Goal: Use online tool/utility: Utilize a website feature to perform a specific function

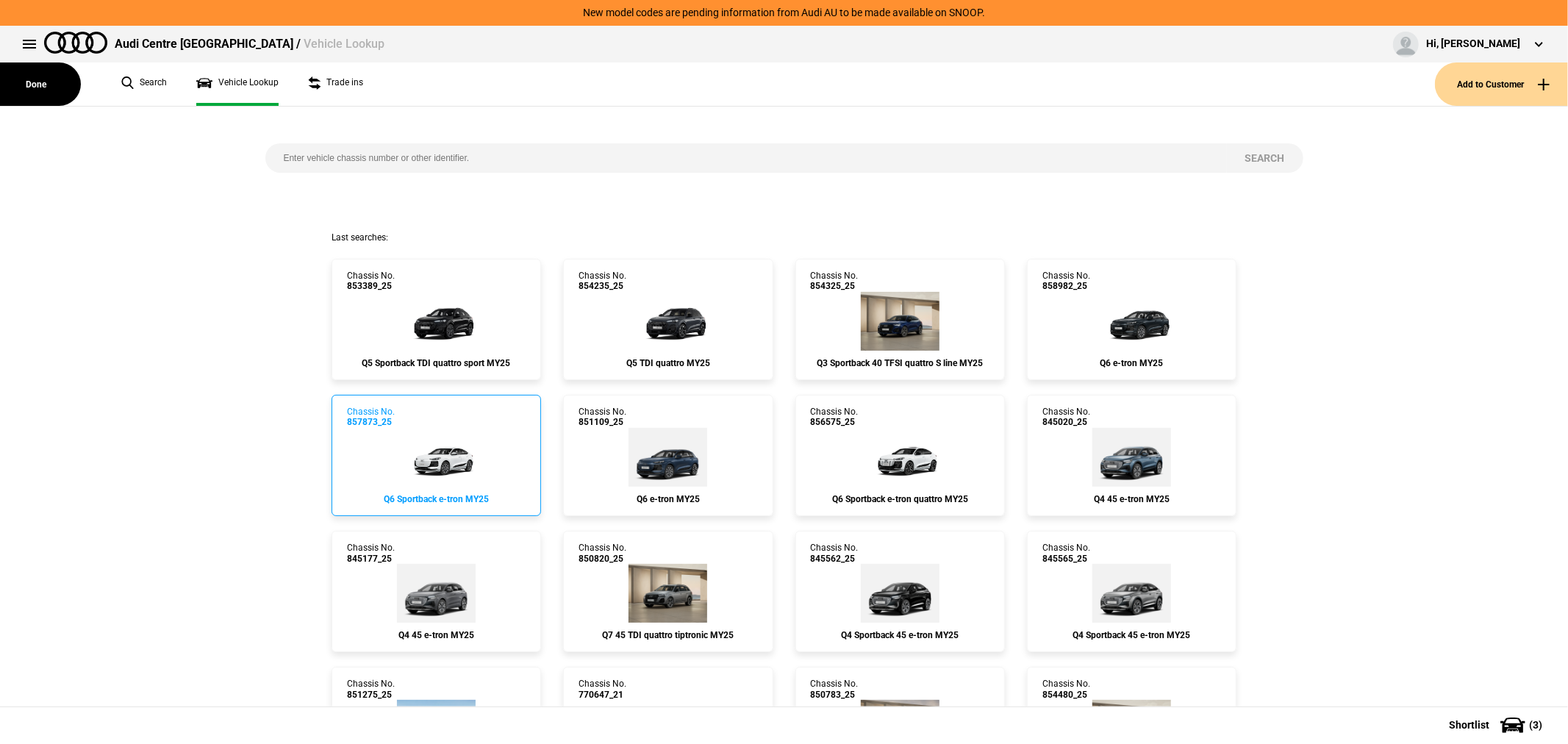
click at [426, 464] on img at bounding box center [436, 457] width 88 height 59
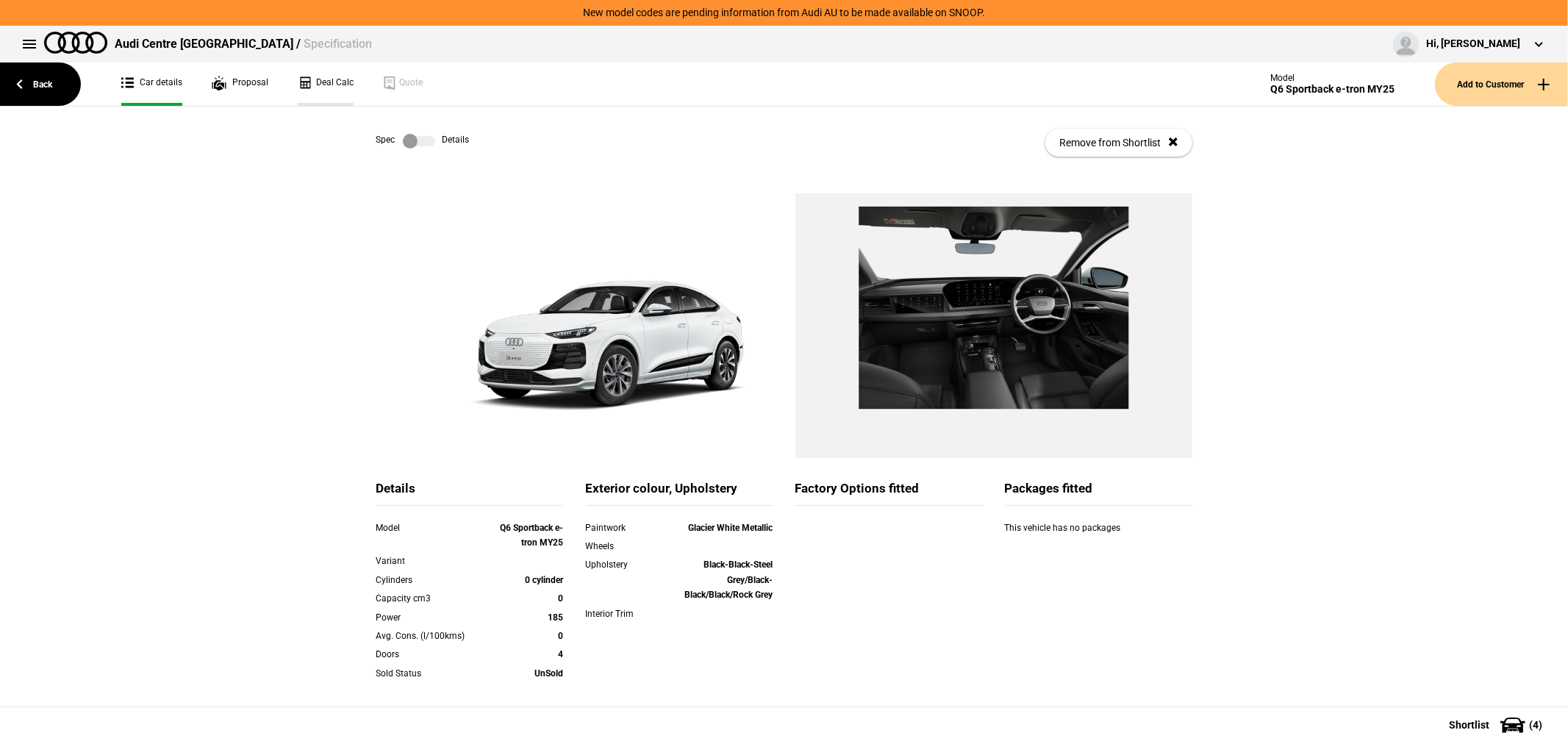
click at [328, 83] on link "Deal Calc" at bounding box center [325, 84] width 56 height 43
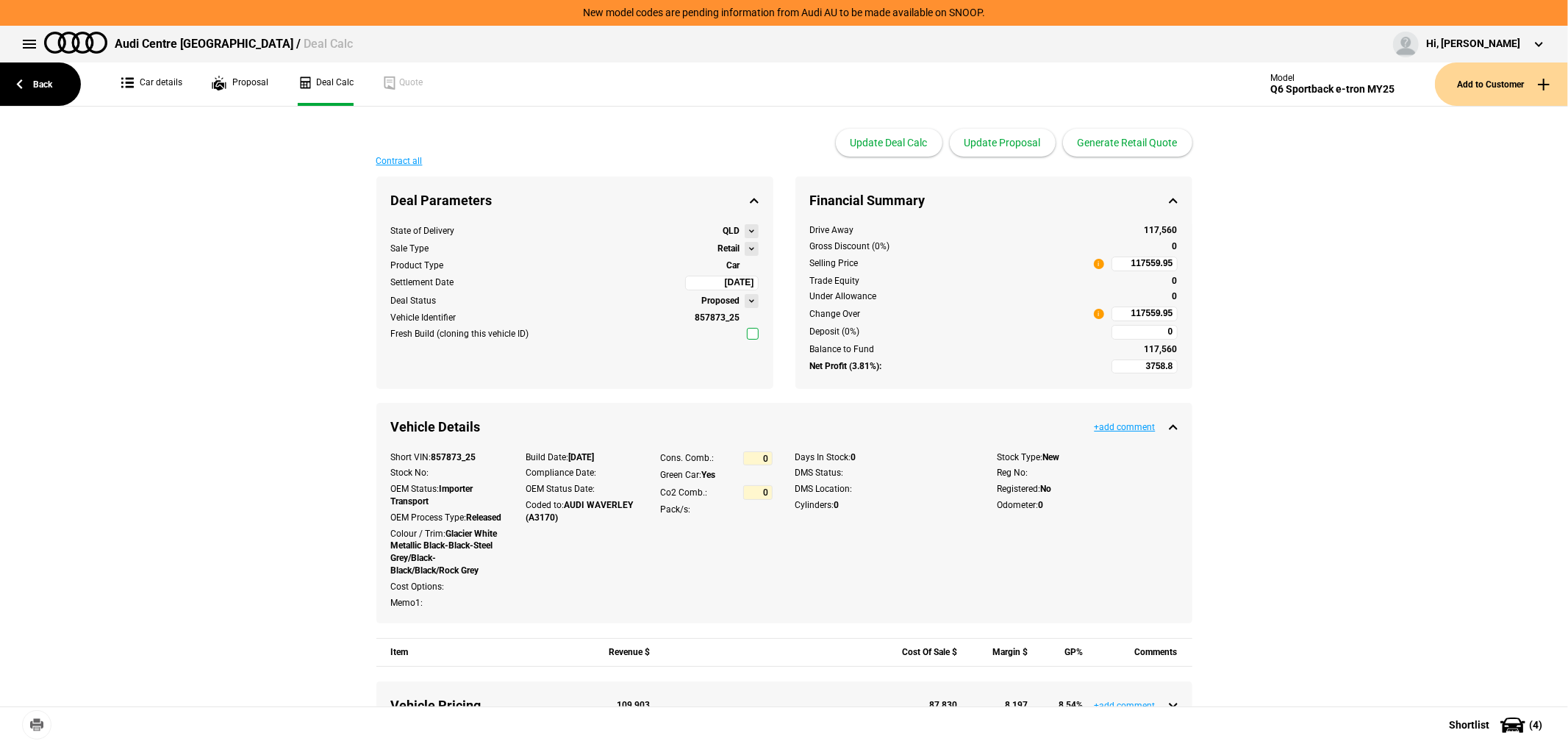
click at [745, 250] on button at bounding box center [751, 249] width 14 height 14
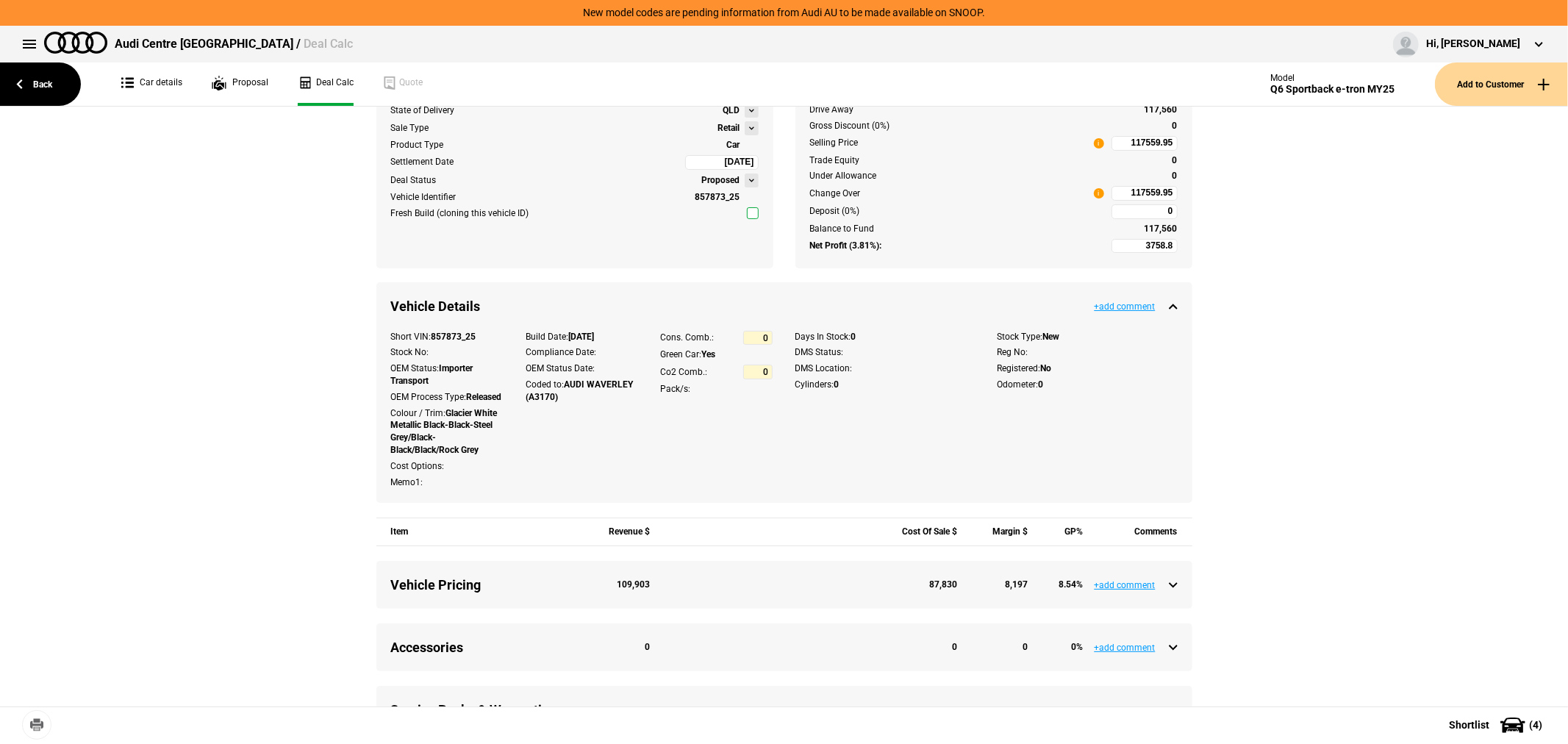
scroll to position [490, 0]
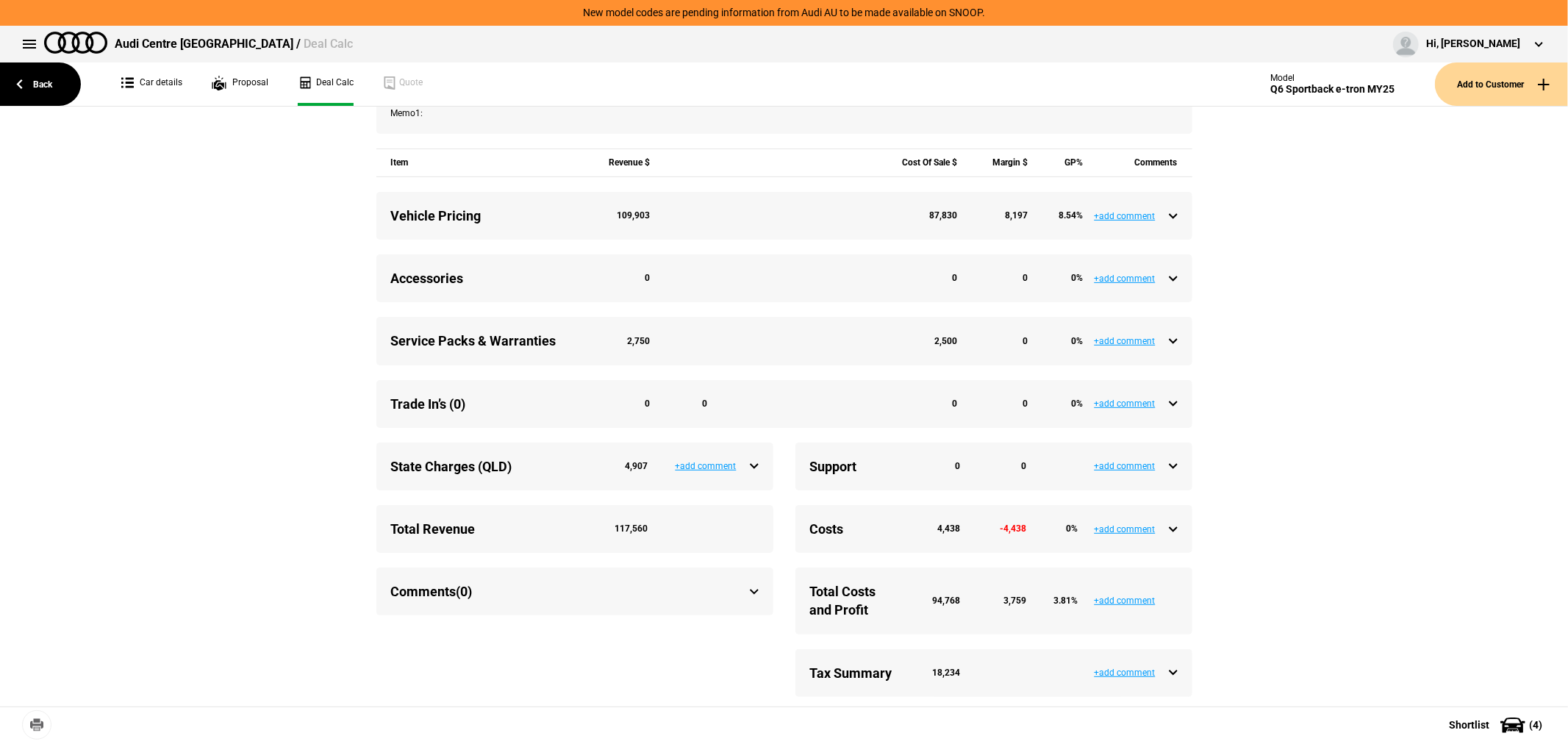
click at [1164, 350] on div "Service Packs & Warranties 2,750 2,500 0 0 %" at bounding box center [784, 341] width 787 height 19
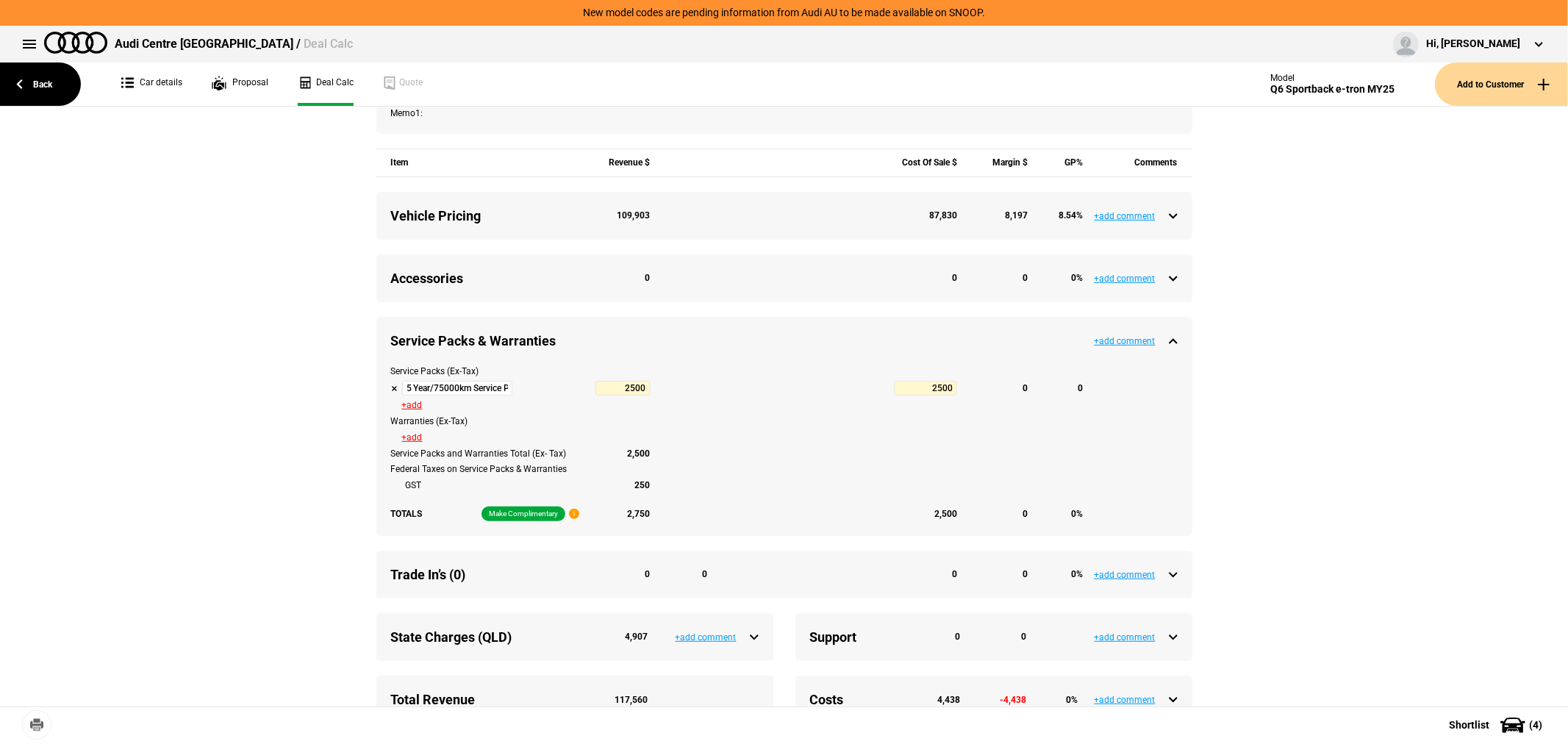
click at [391, 392] on button at bounding box center [395, 388] width 8 height 8
type input "6258.8"
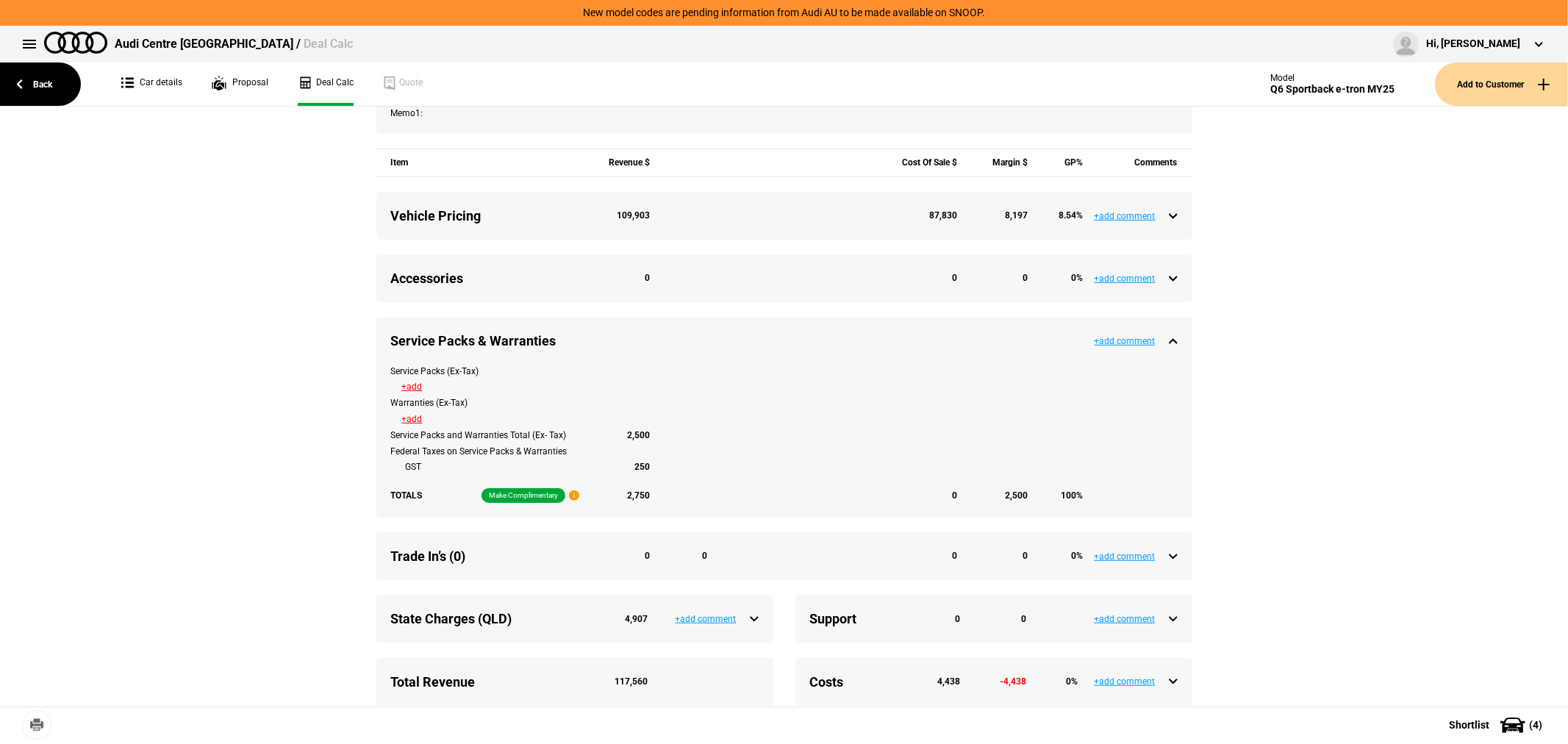
type input "112701.95"
type input "3758.8"
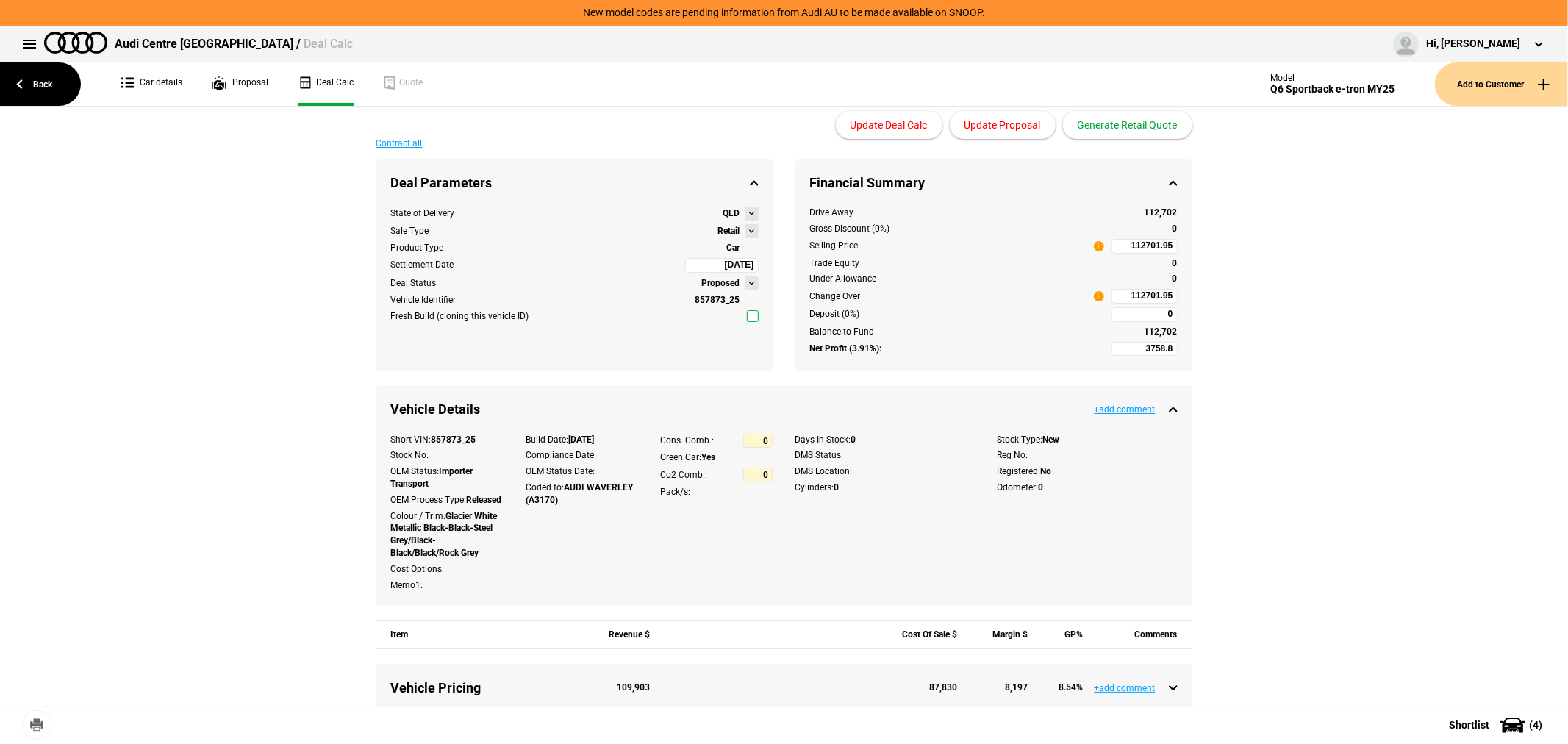
scroll to position [0, 0]
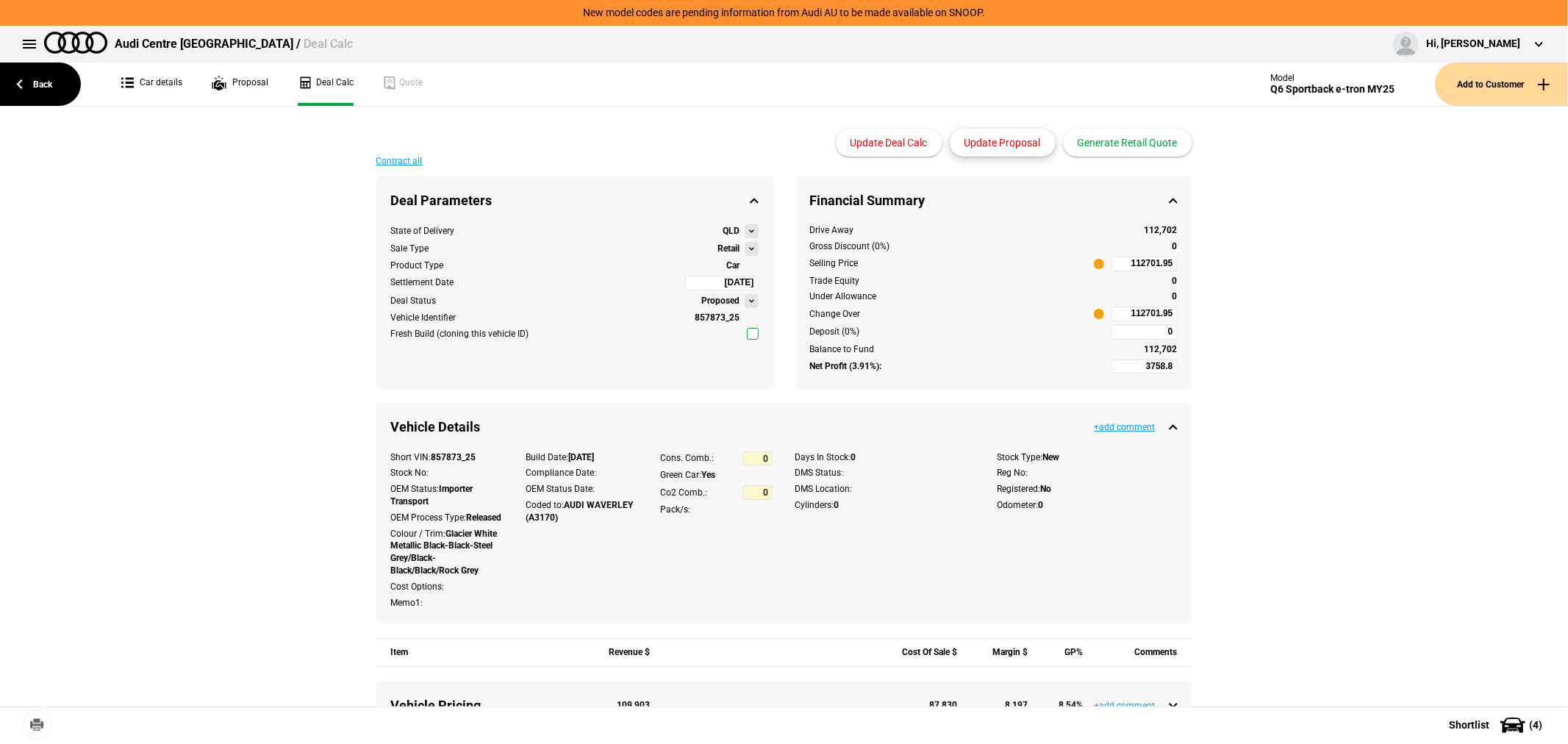
click at [974, 134] on button "Update Proposal" at bounding box center [1003, 142] width 106 height 28
click at [42, 77] on link "Back" at bounding box center [41, 84] width 81 height 43
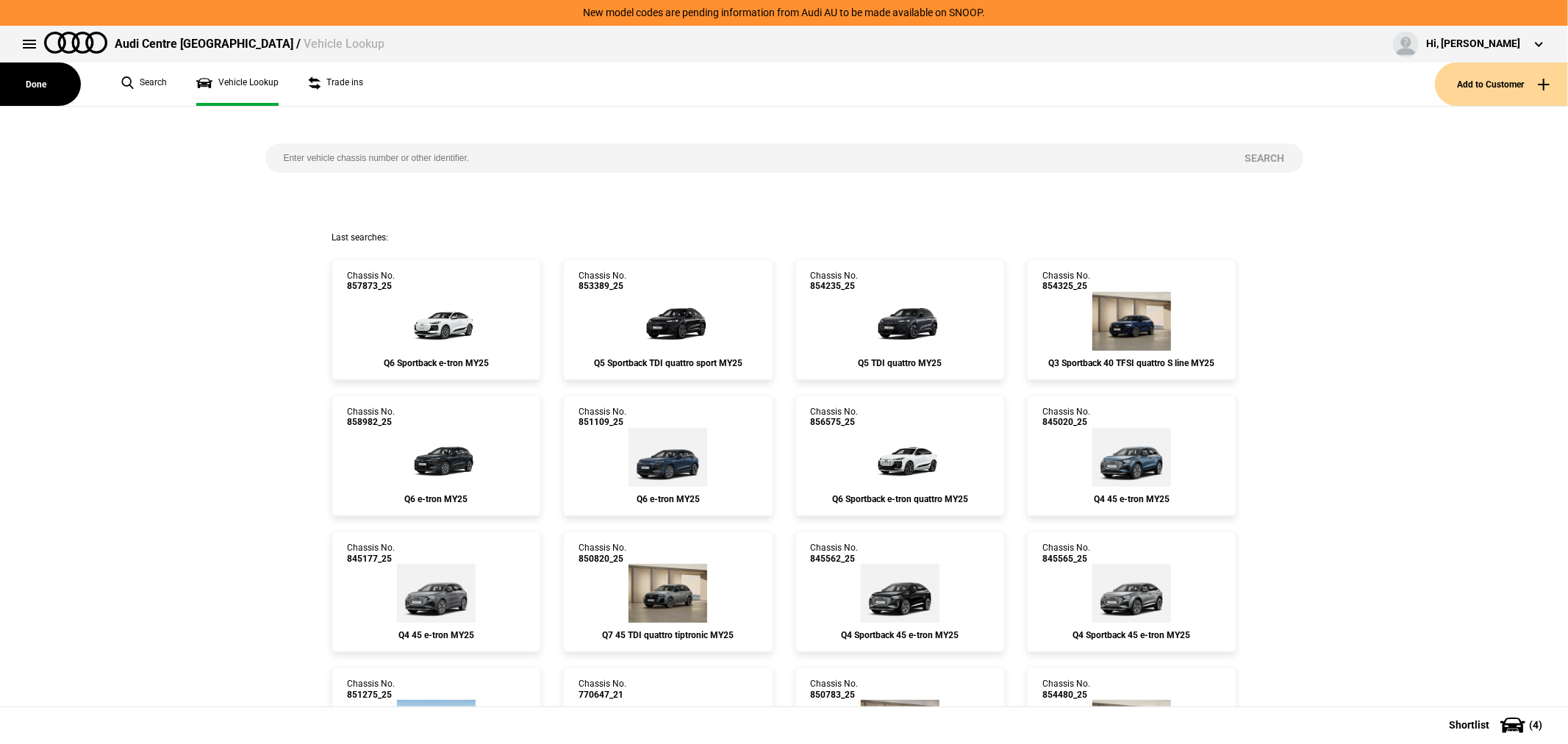
click at [538, 156] on input "search" at bounding box center [746, 158] width 962 height 30
type input "857932"
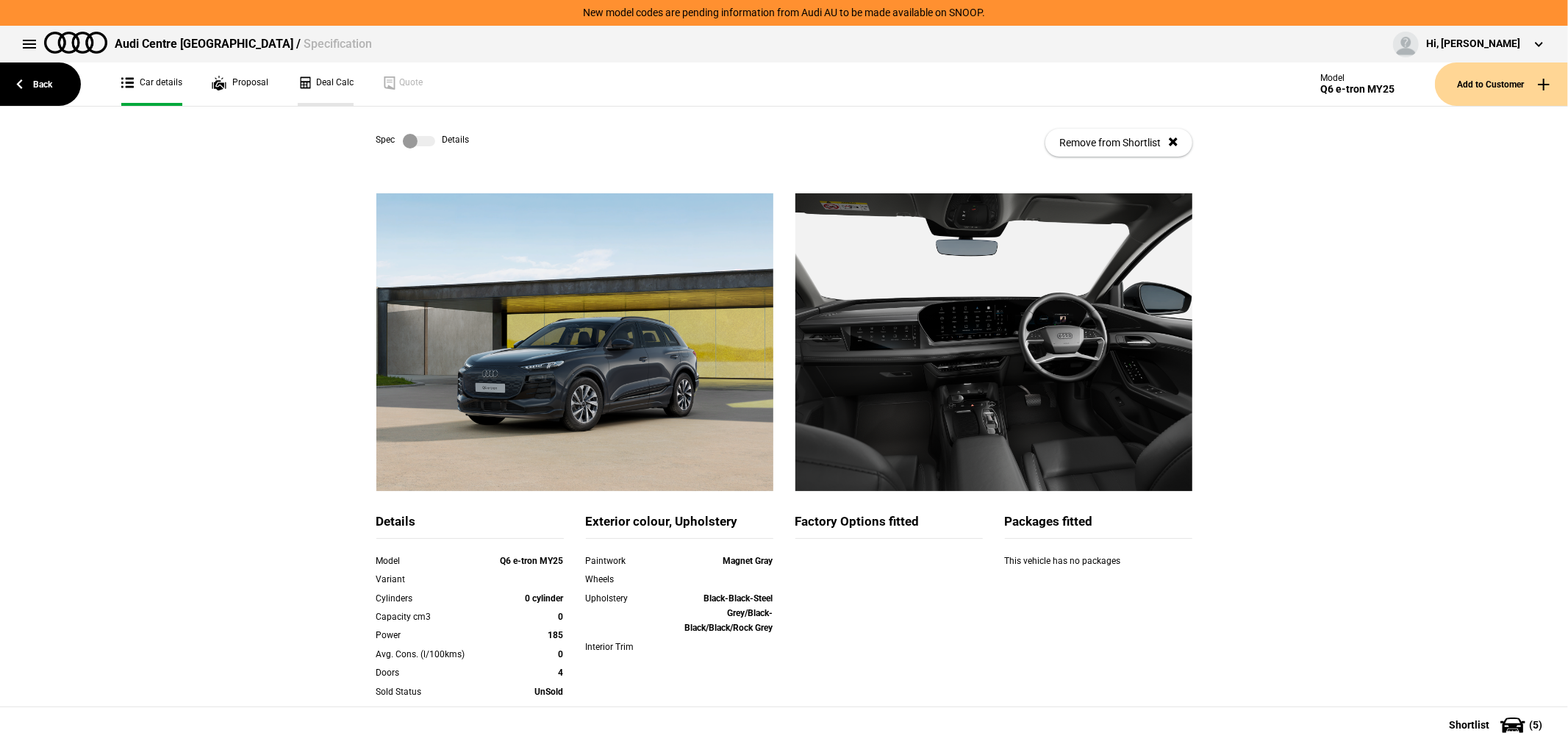
click at [320, 79] on link "Deal Calc" at bounding box center [325, 84] width 56 height 43
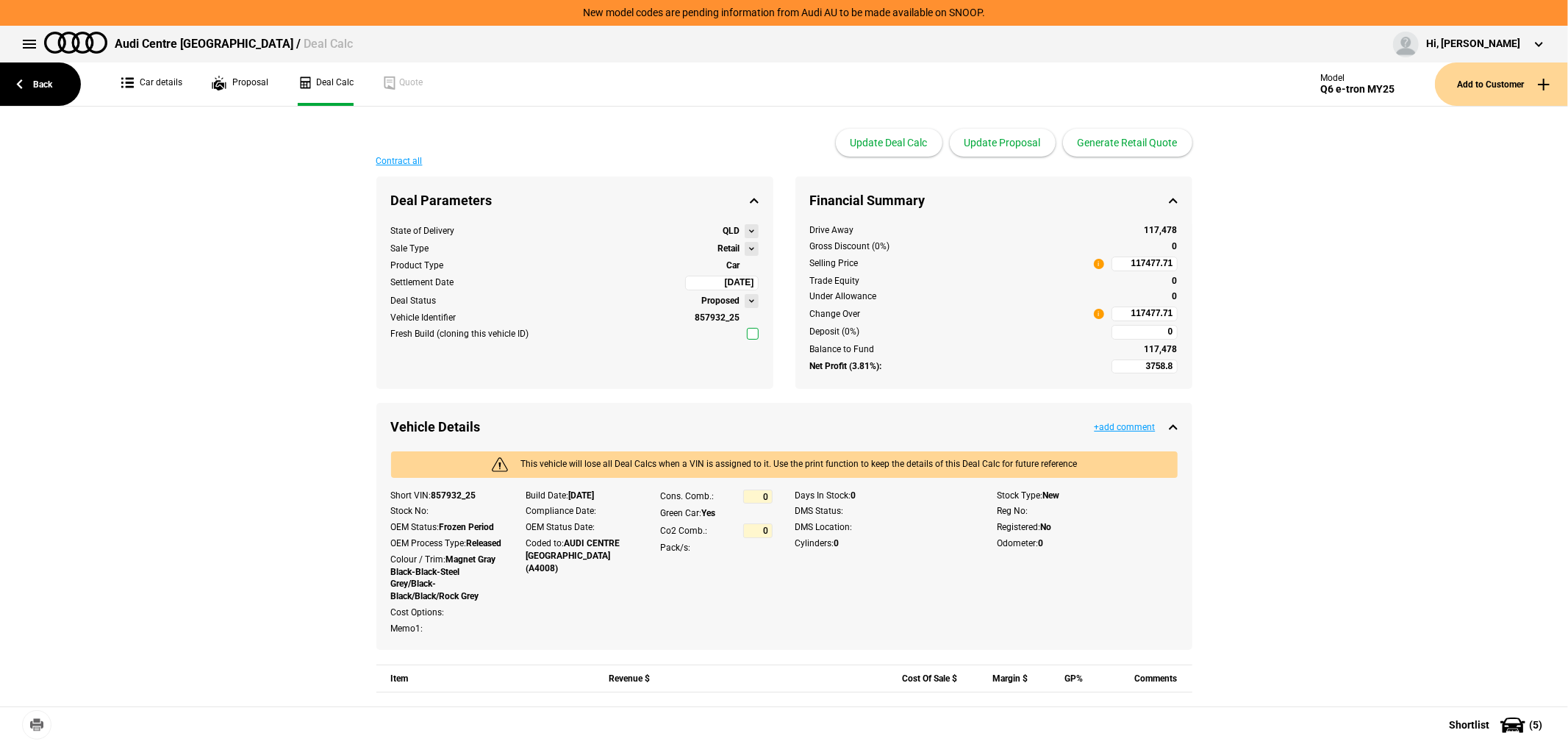
click at [745, 250] on button at bounding box center [751, 249] width 14 height 14
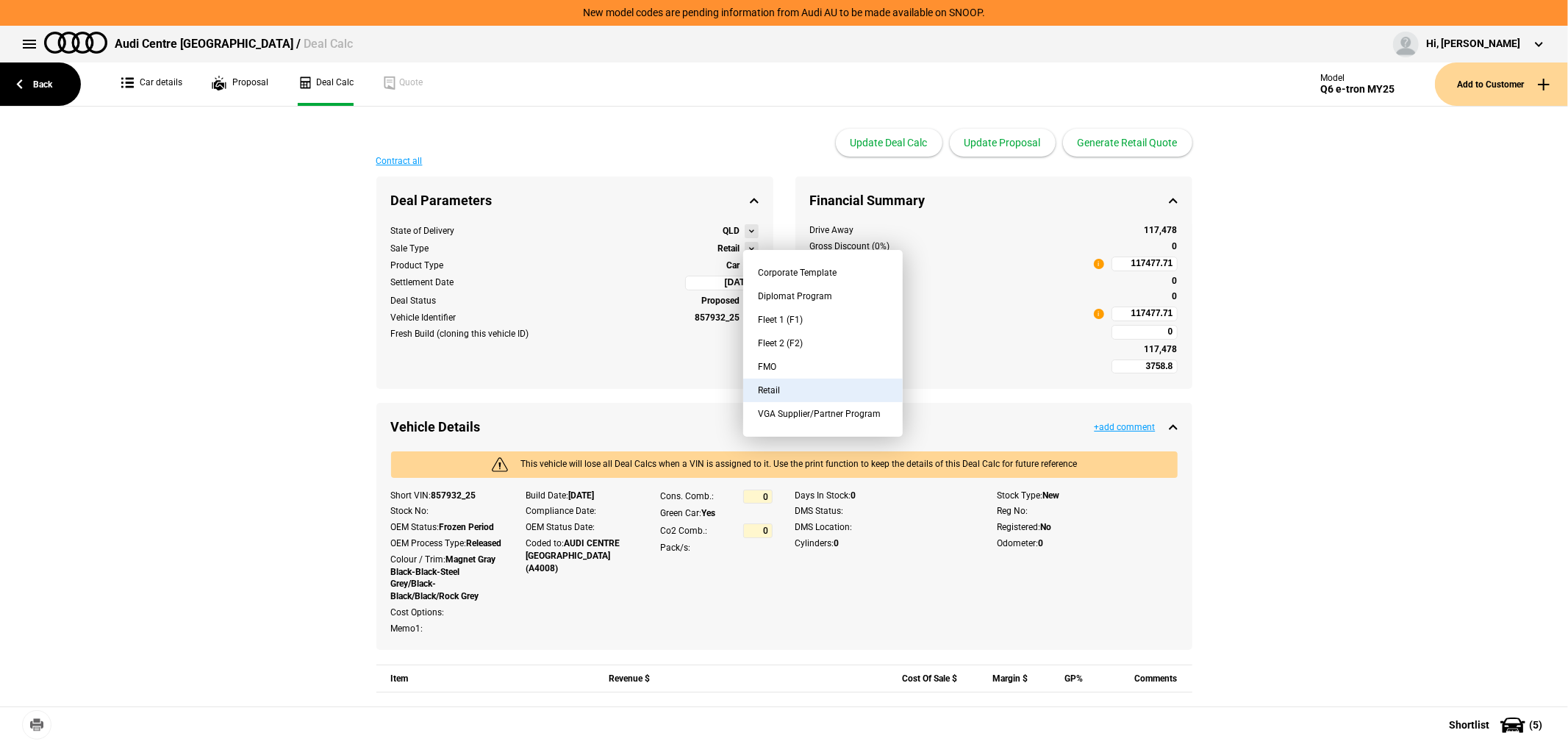
click at [800, 363] on button "FMO" at bounding box center [822, 367] width 160 height 24
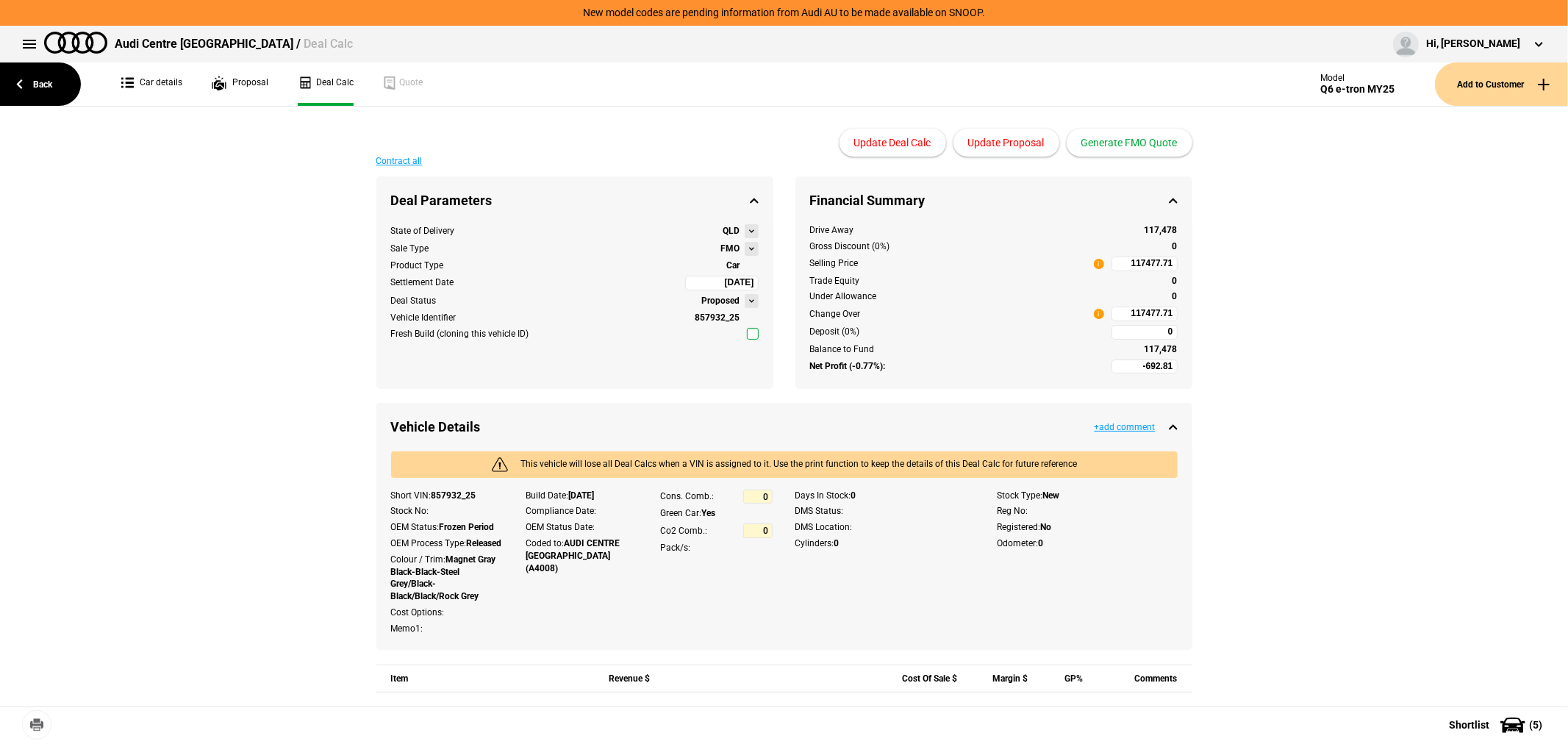
type input "-2692.81"
type input "93603.28"
type input "-5192.81"
click at [1019, 138] on button "Update Proposal" at bounding box center [1006, 142] width 106 height 28
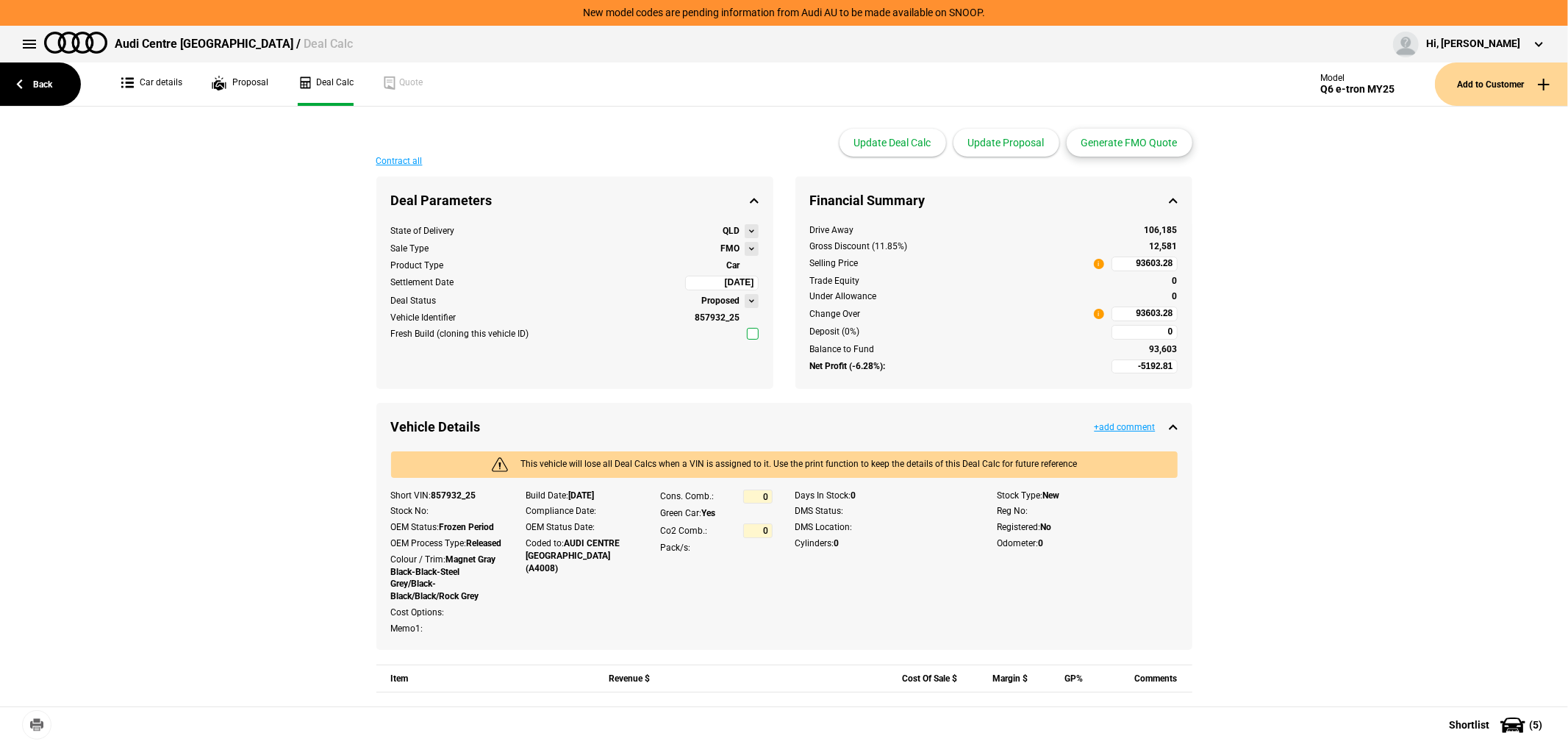
click at [1140, 143] on button "Generate FMO Quote" at bounding box center [1129, 142] width 126 height 28
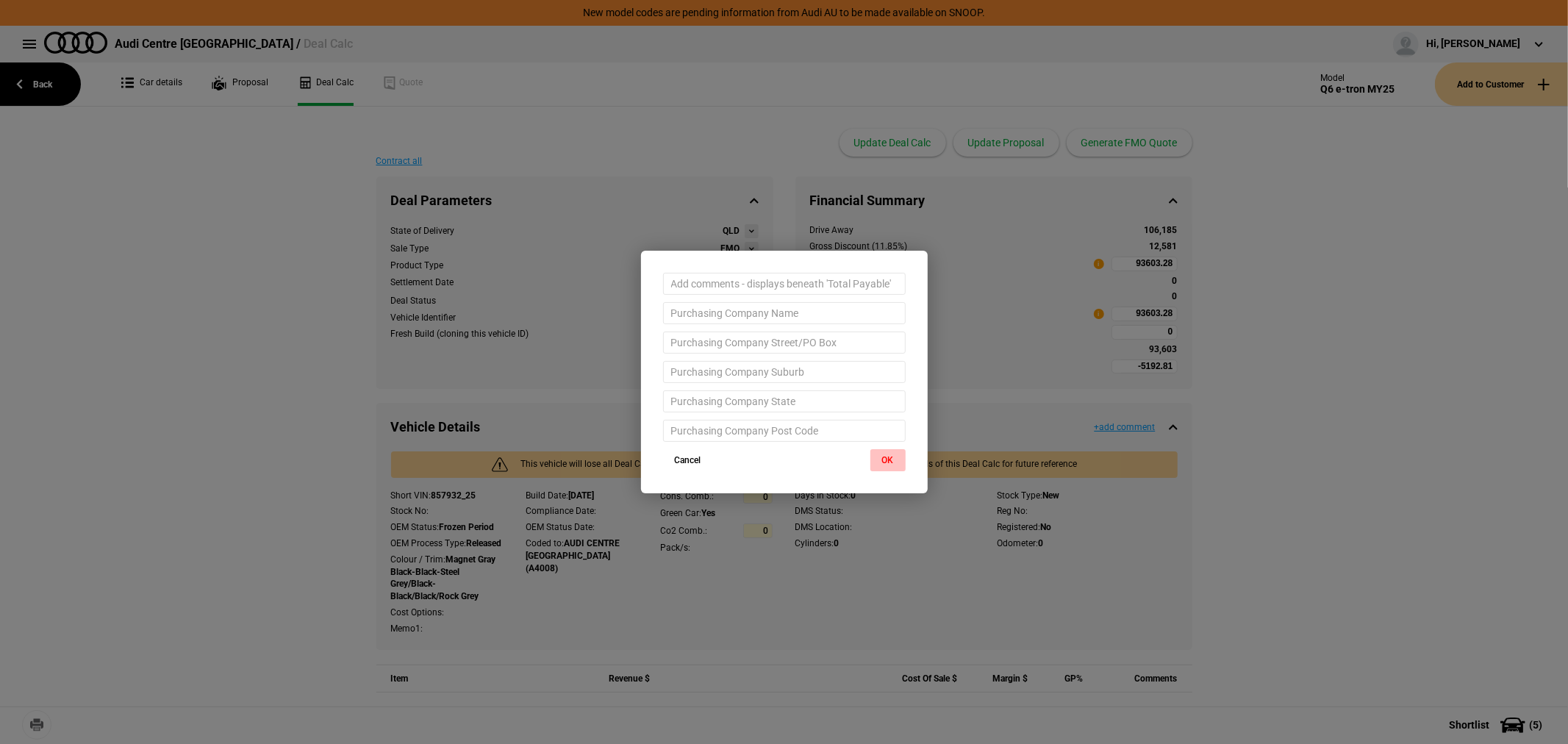
click at [881, 457] on button "OK" at bounding box center [888, 460] width 36 height 22
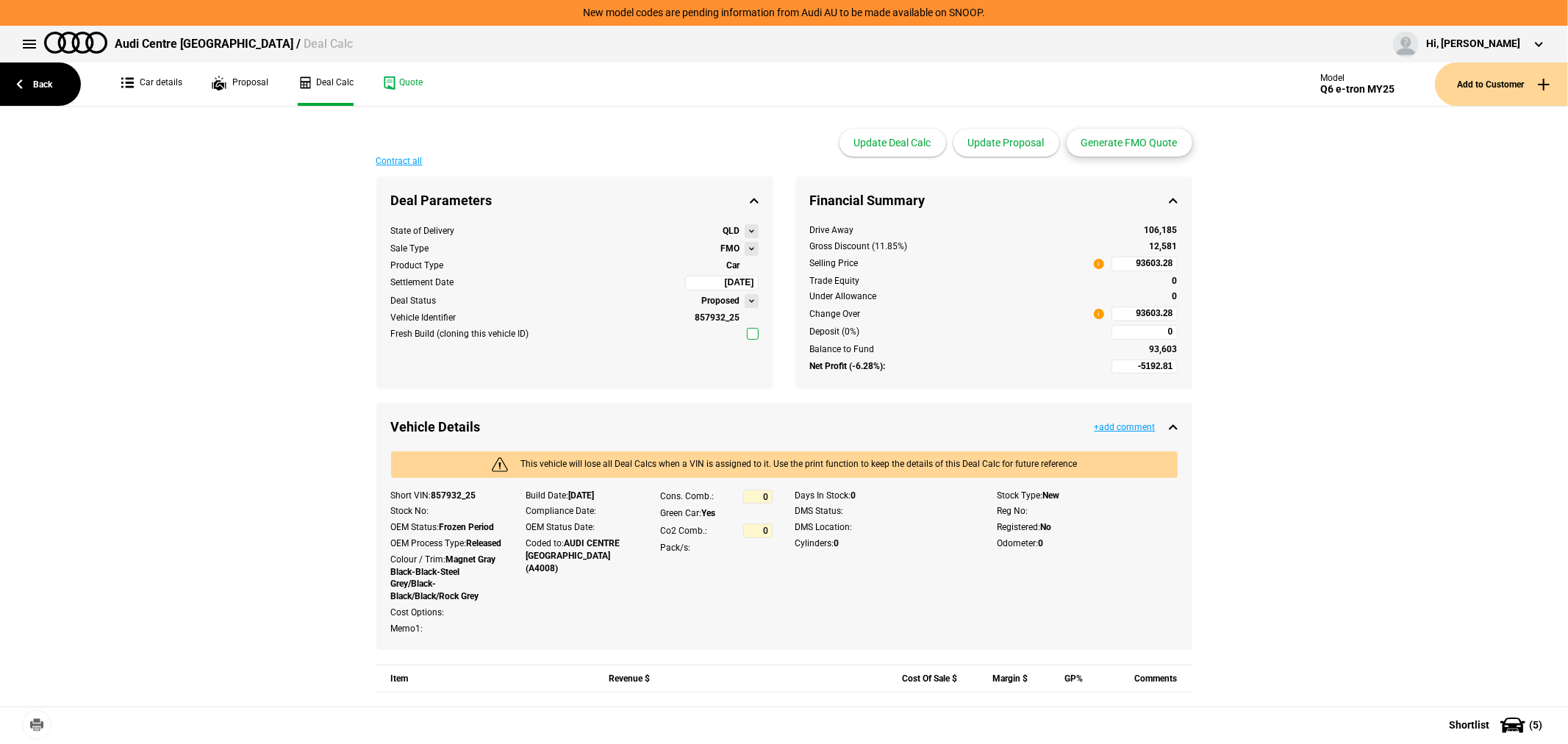
click at [1123, 136] on button "Generate FMO Quote" at bounding box center [1129, 142] width 126 height 28
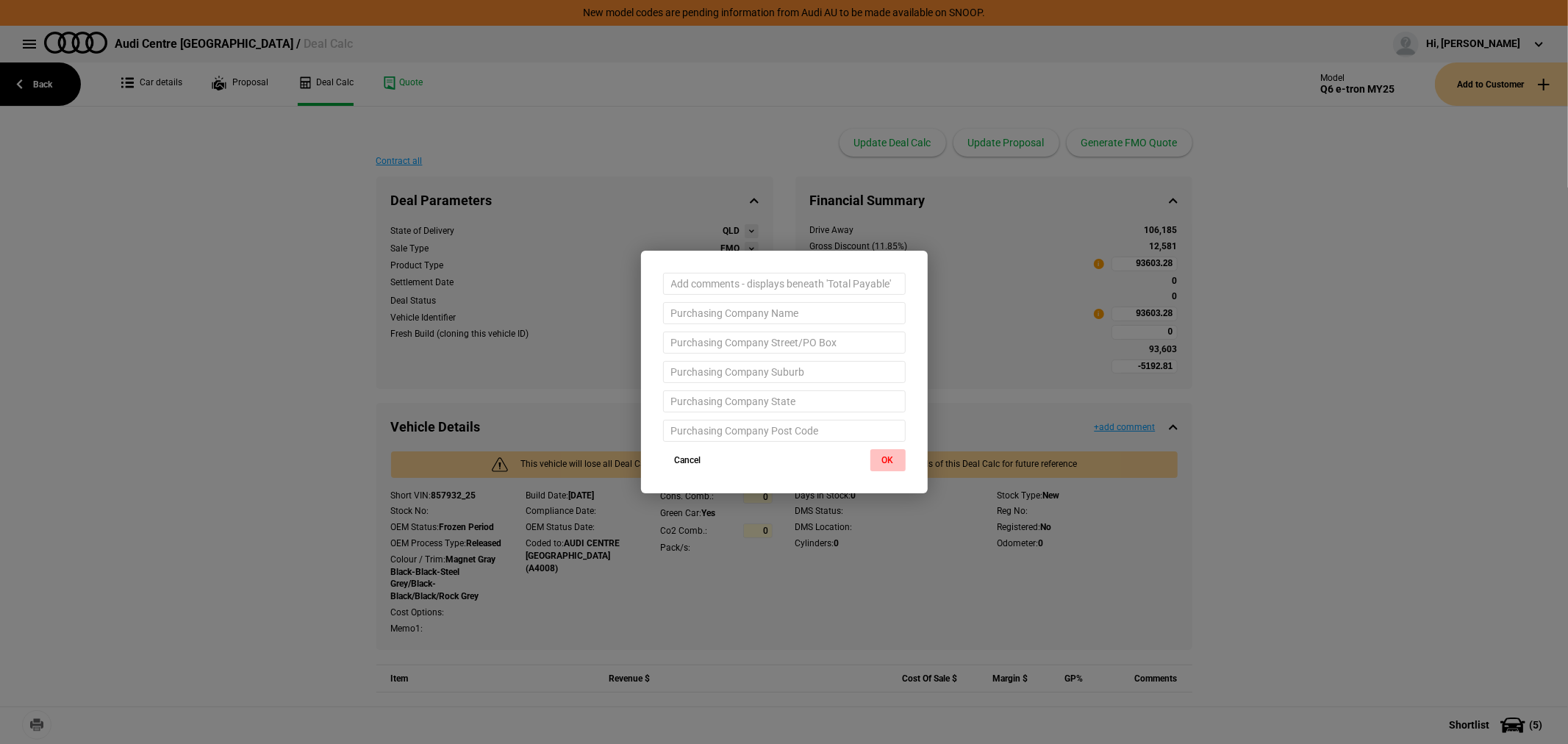
click at [893, 454] on button "OK" at bounding box center [888, 460] width 36 height 22
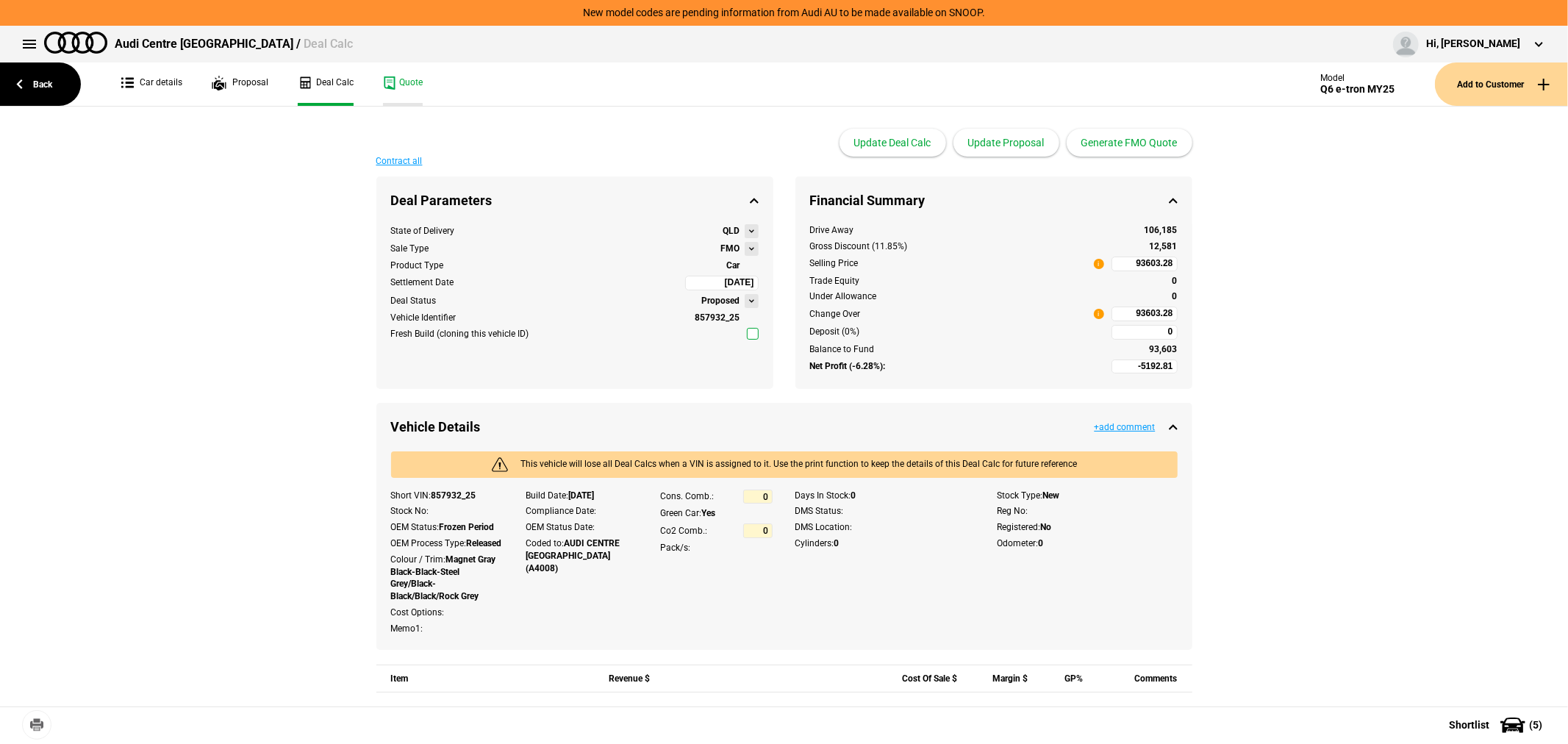
click at [393, 74] on link "Quote" at bounding box center [402, 84] width 40 height 43
click at [26, 75] on link "Back" at bounding box center [41, 84] width 81 height 43
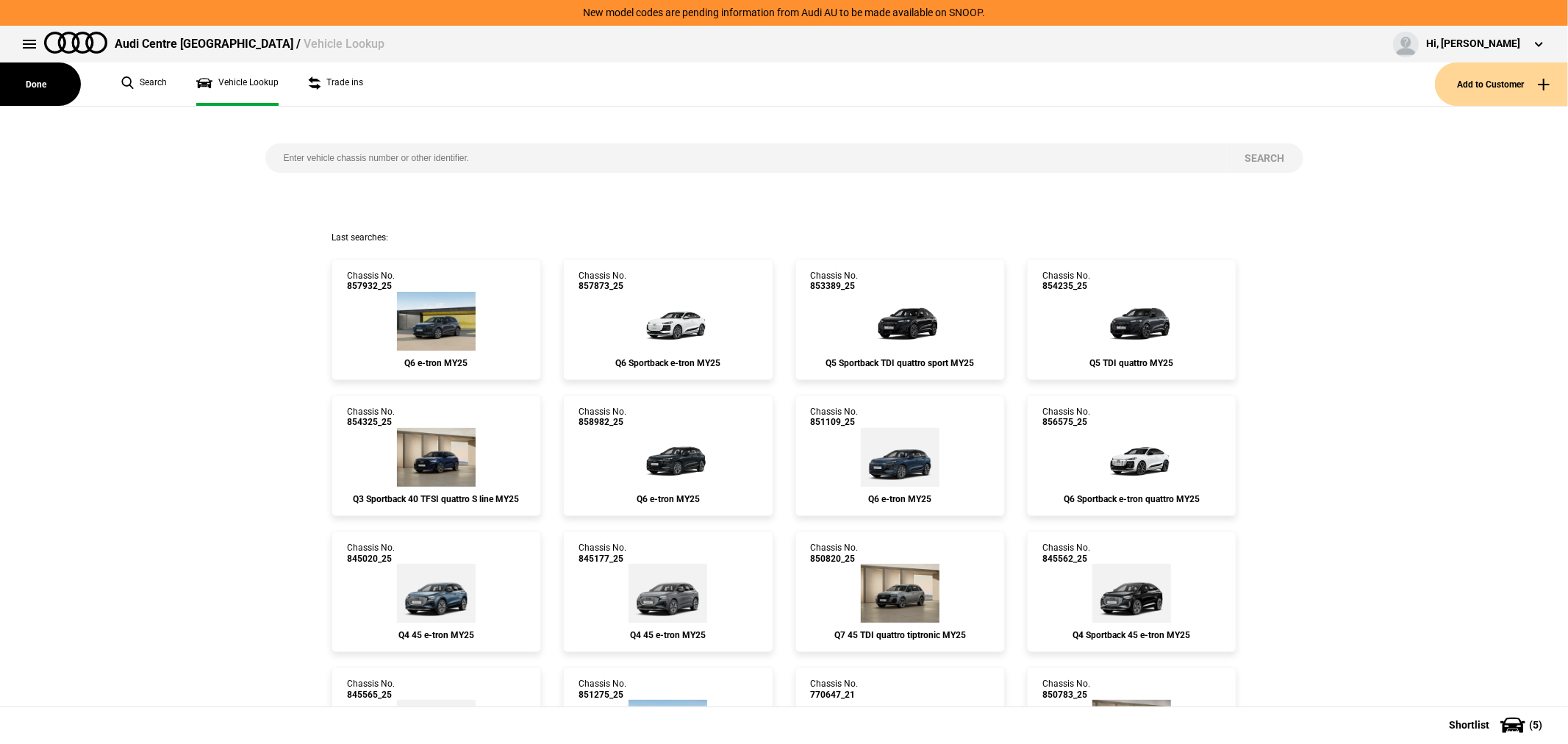
click at [434, 150] on input "search" at bounding box center [746, 158] width 962 height 30
type input "857093"
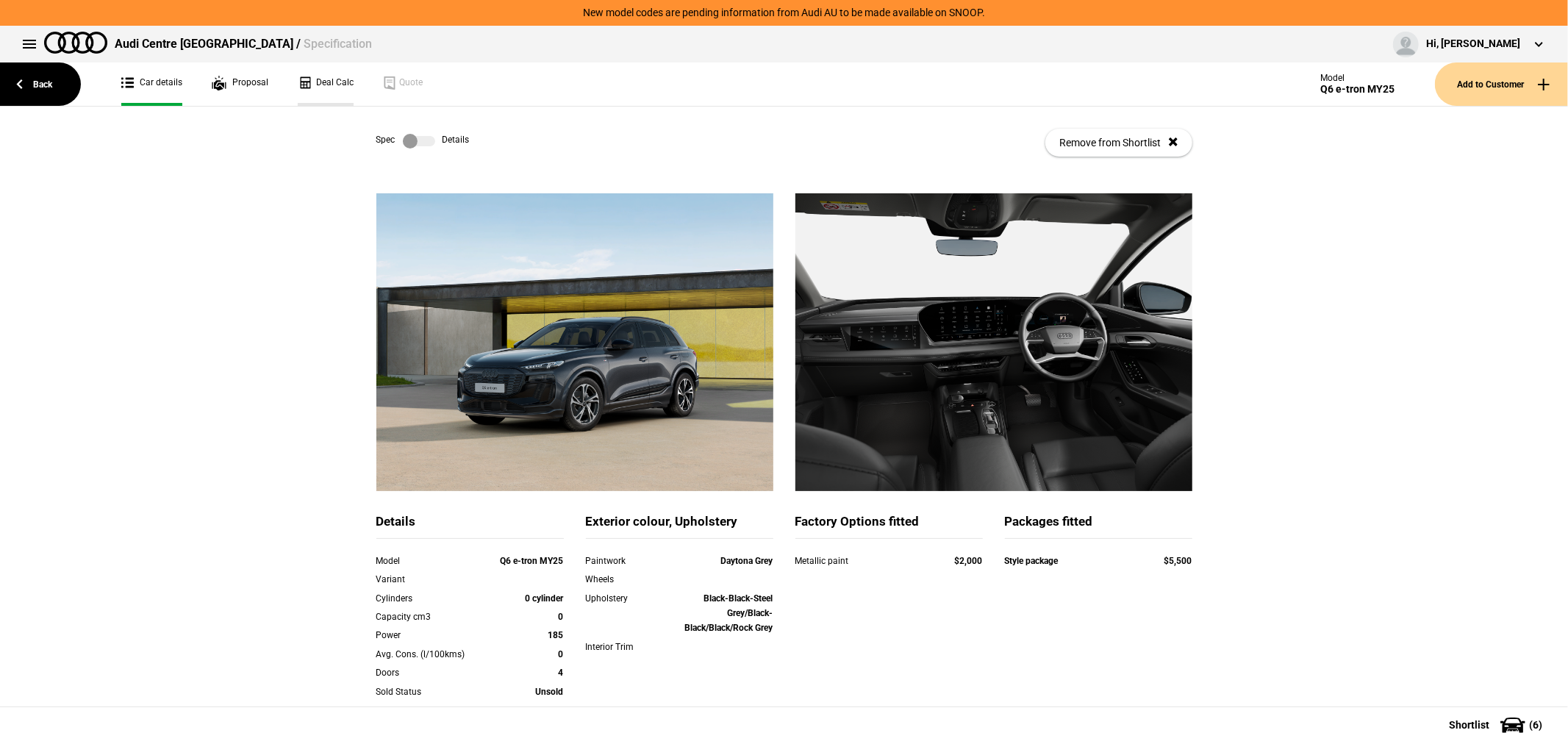
click at [318, 82] on link "Deal Calc" at bounding box center [325, 84] width 56 height 43
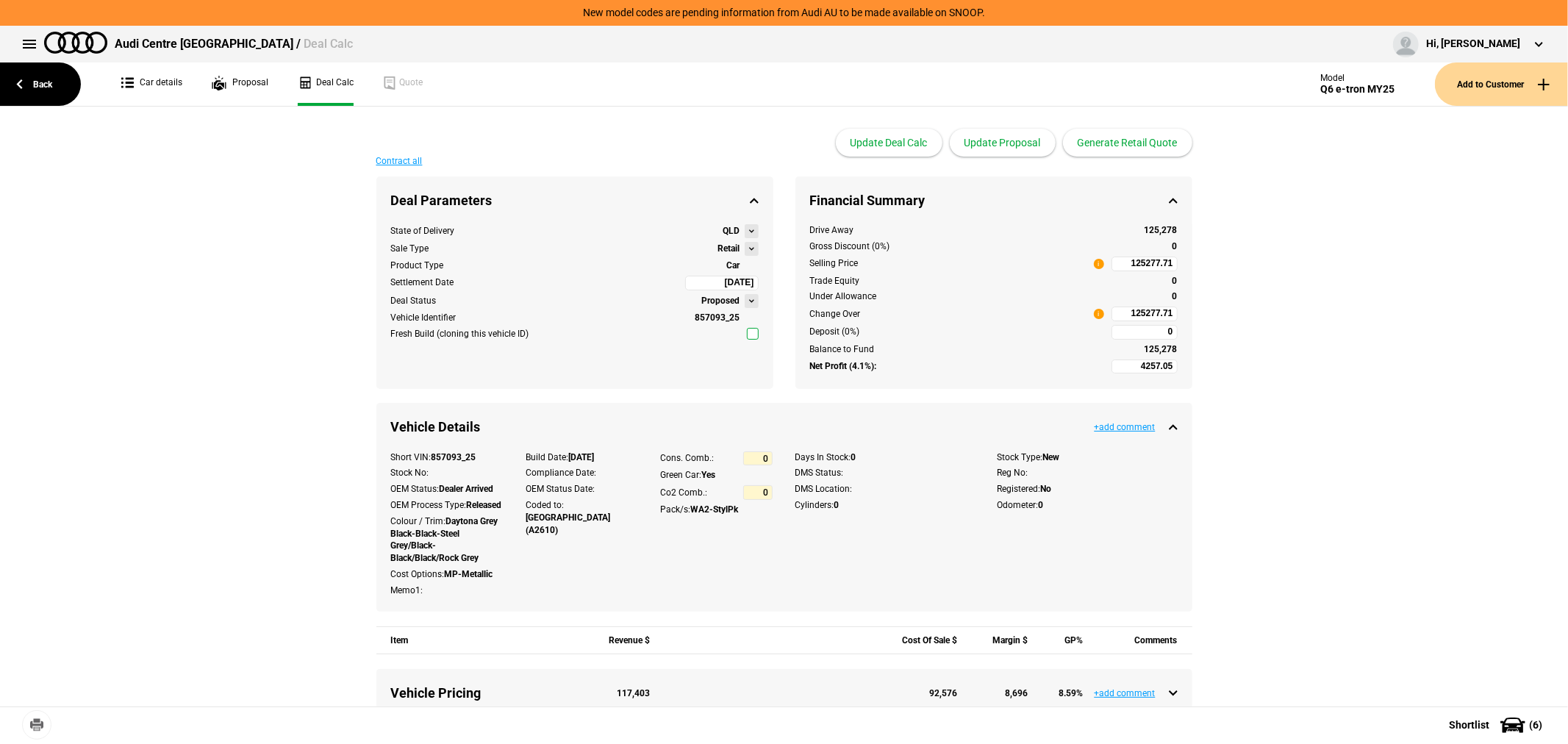
click at [745, 250] on button at bounding box center [751, 249] width 14 height 14
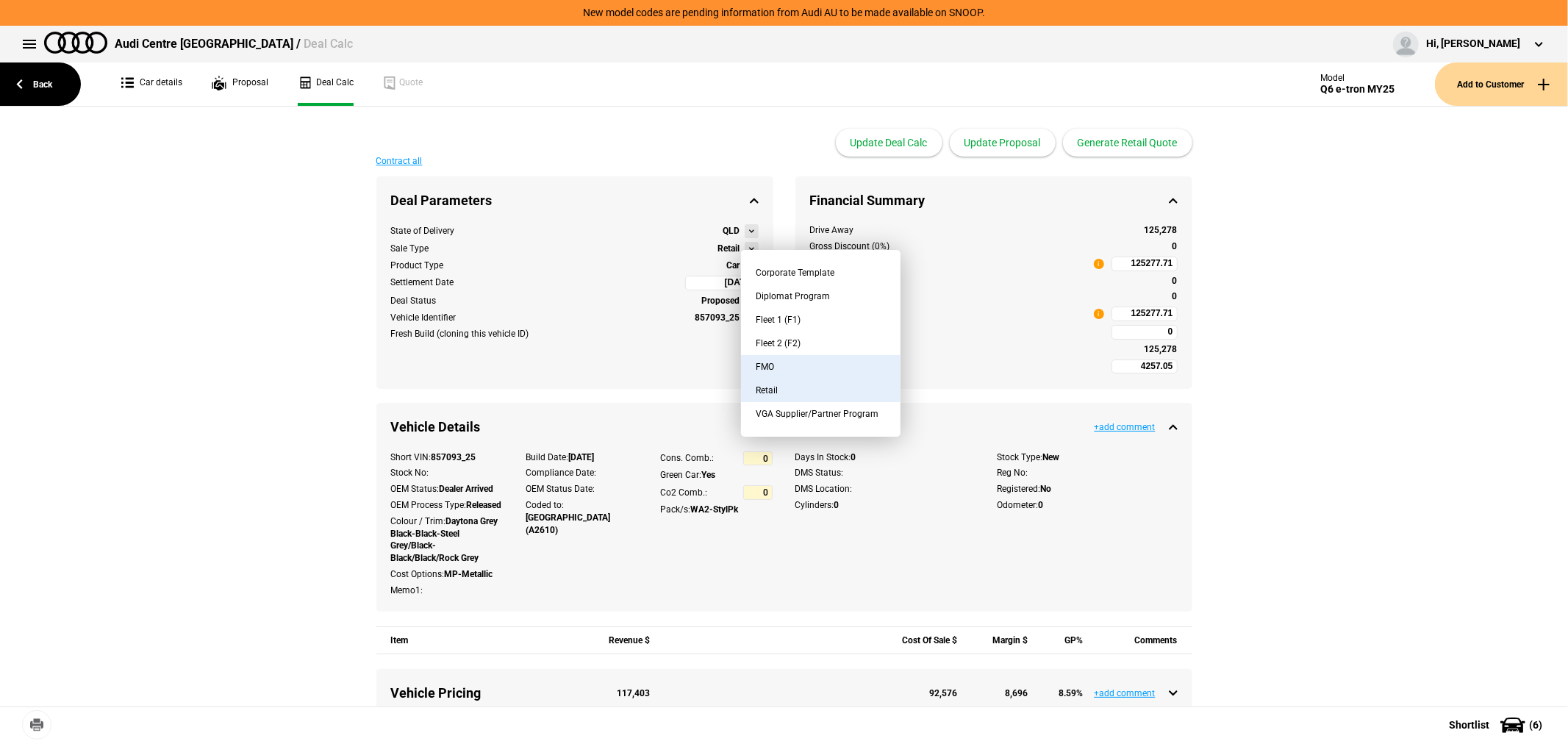
click at [784, 361] on button "FMO" at bounding box center [821, 367] width 160 height 24
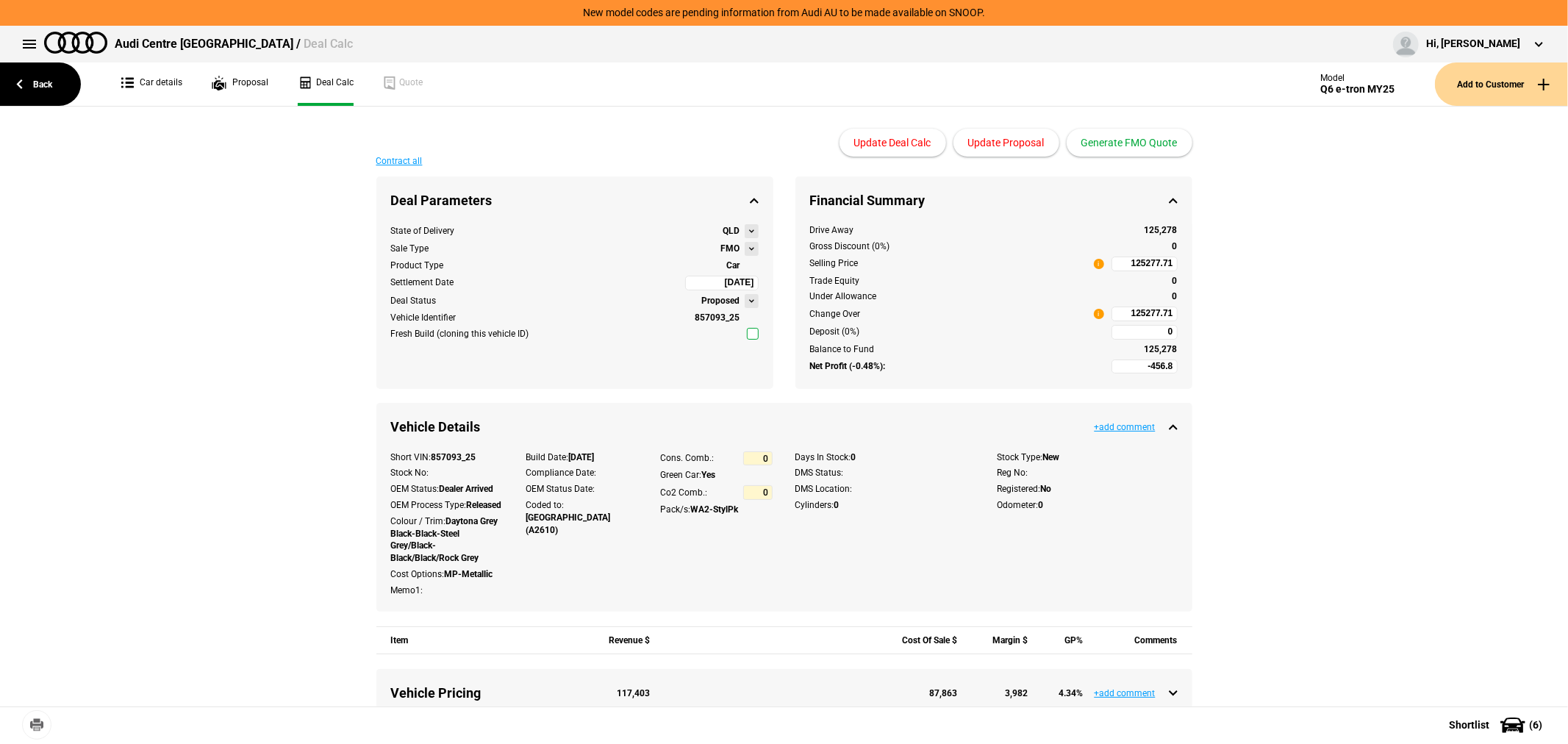
type input "-2456.8"
type input "102499.1"
type input "-4956.8"
click at [1017, 144] on button "Update Proposal" at bounding box center [1006, 142] width 106 height 28
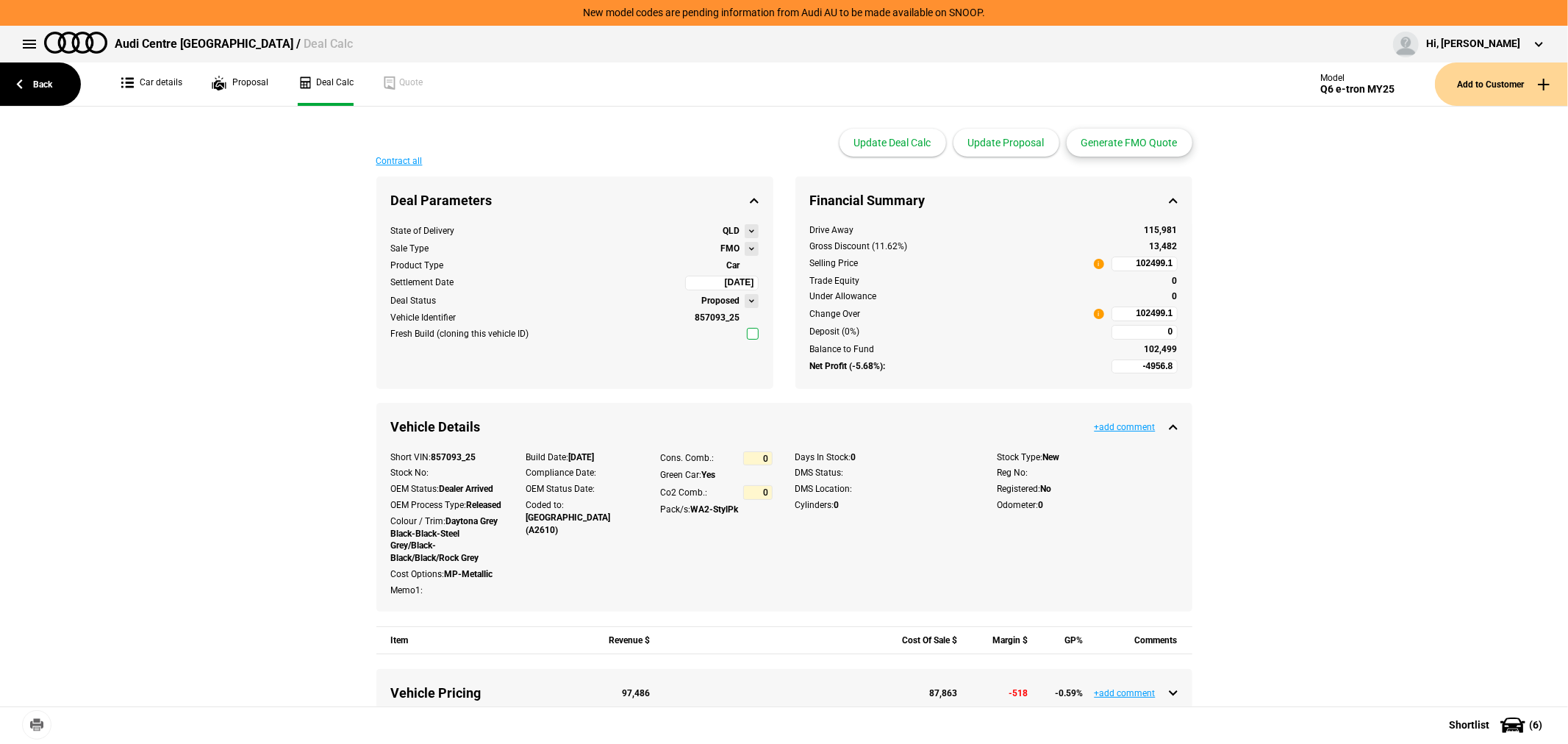
click at [1126, 135] on button "Generate FMO Quote" at bounding box center [1129, 142] width 126 height 28
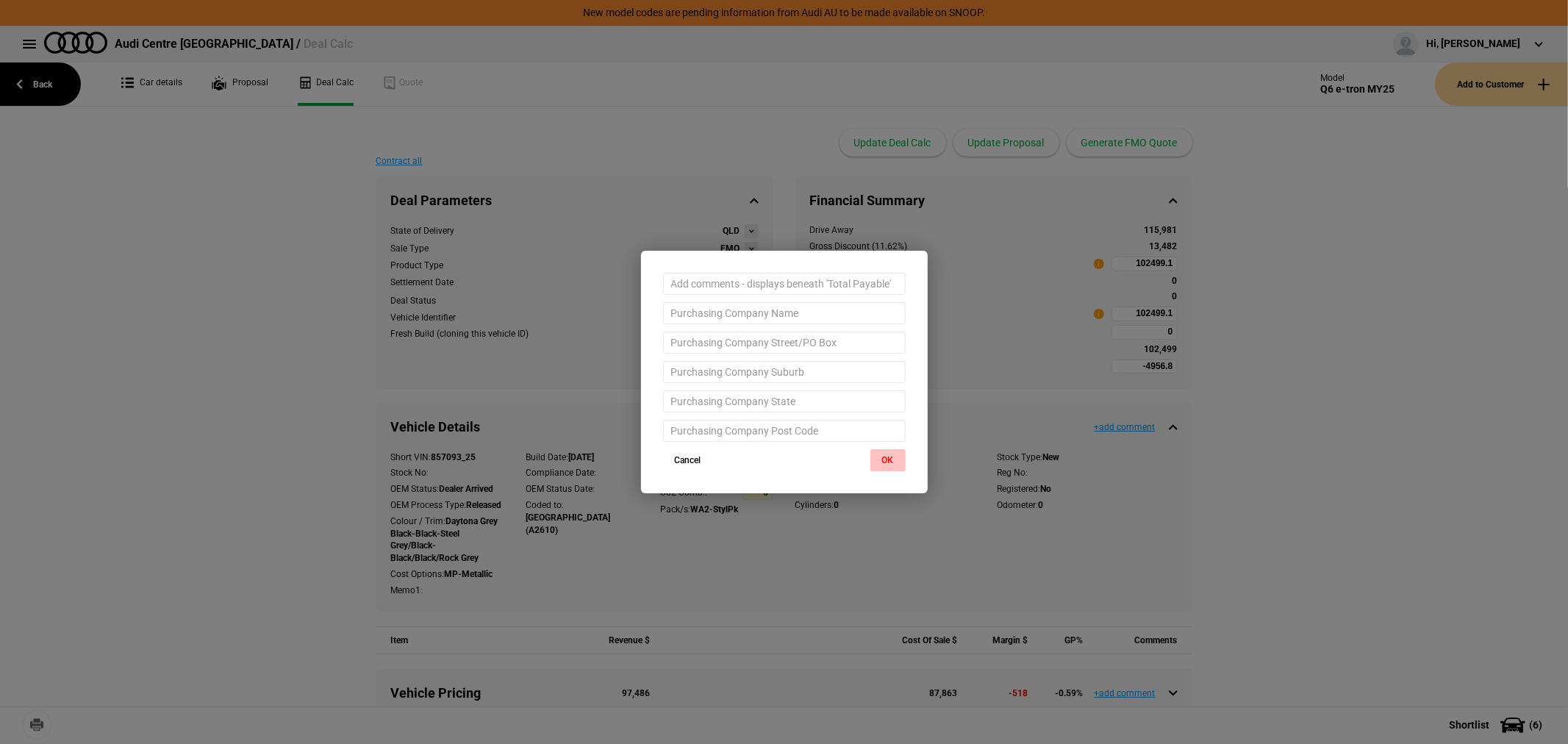
click at [892, 454] on button "OK" at bounding box center [888, 460] width 36 height 22
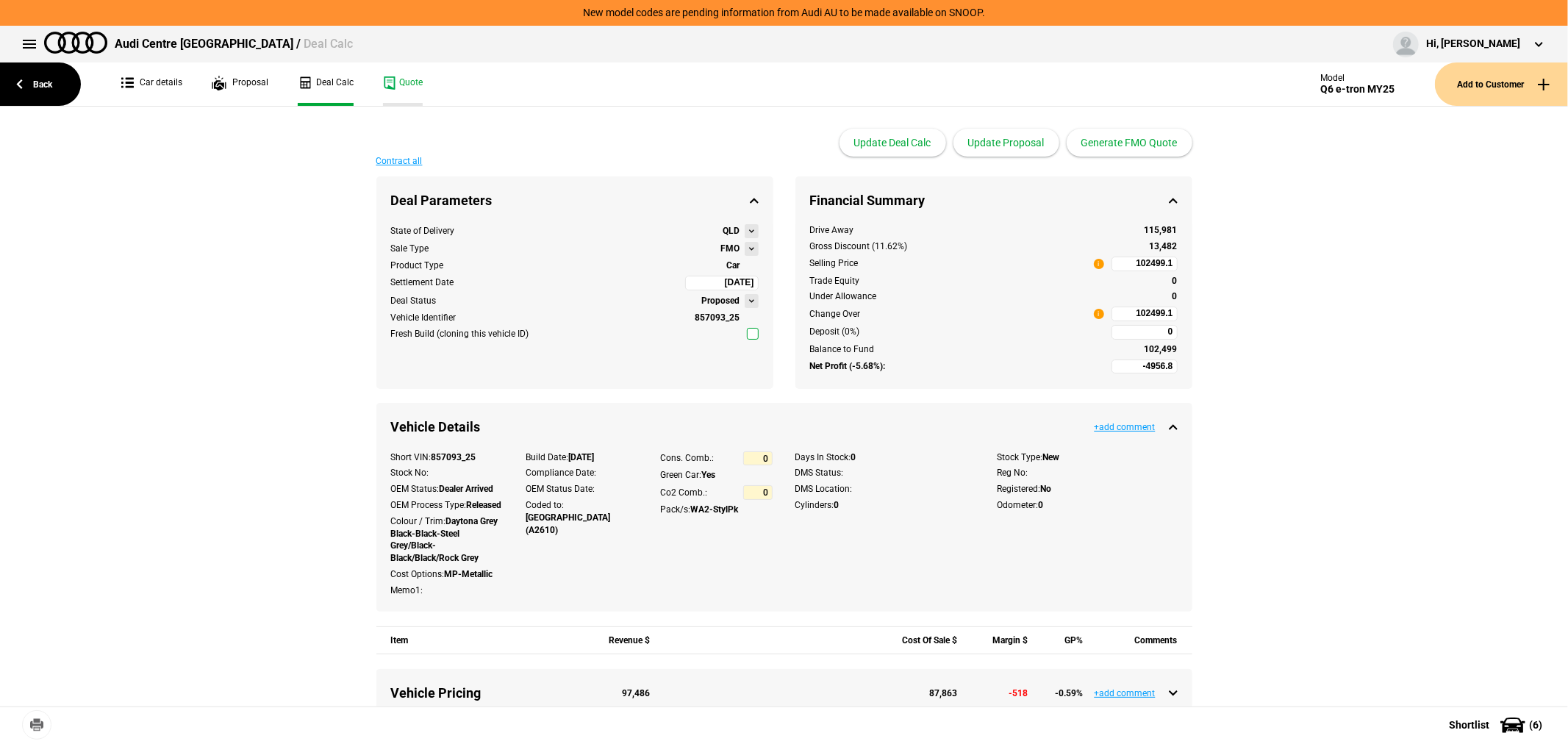
click at [396, 82] on link "Quote" at bounding box center [402, 84] width 40 height 43
